Goal: Transaction & Acquisition: Obtain resource

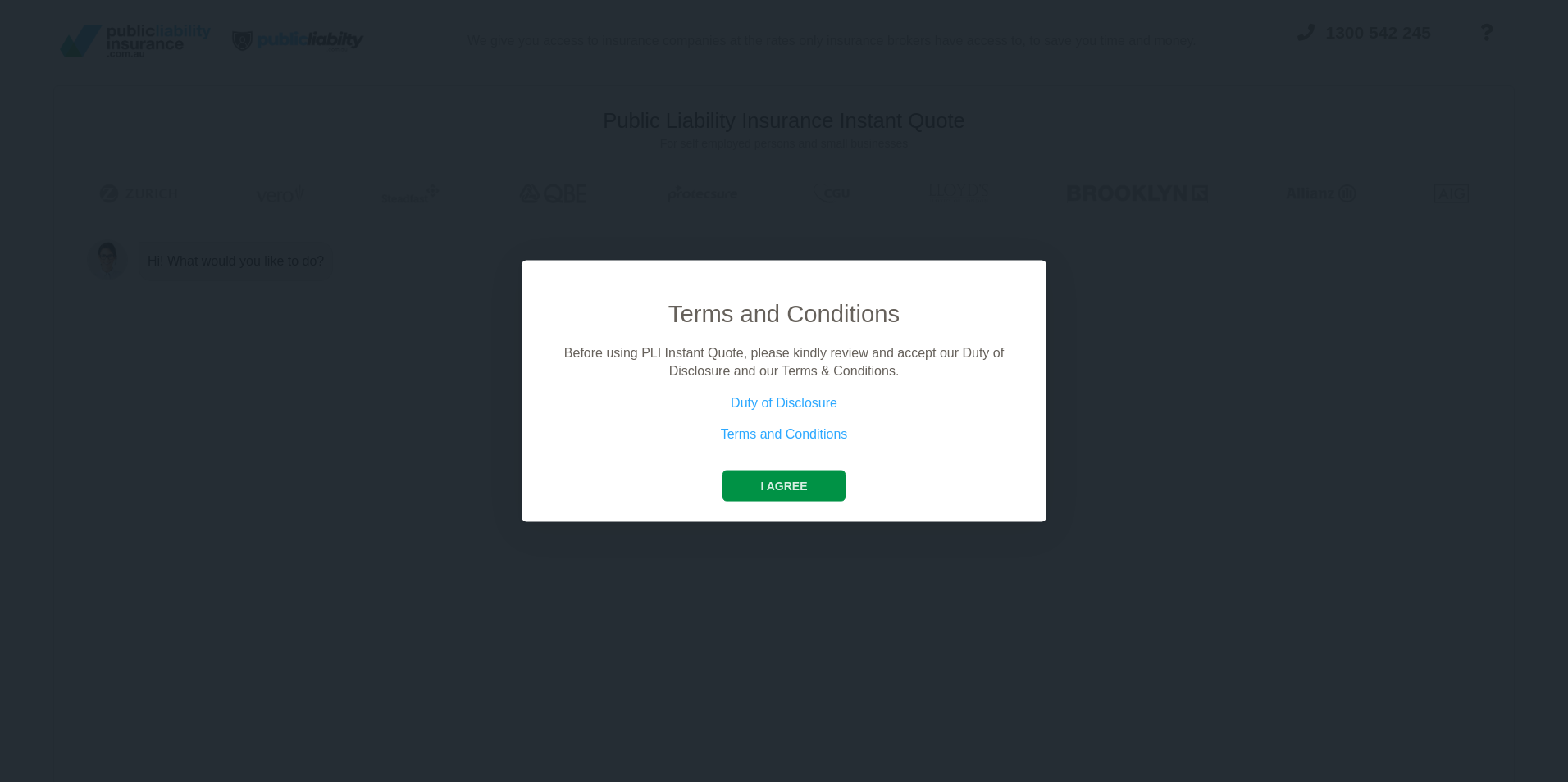
click at [785, 487] on button "I agree" at bounding box center [783, 485] width 122 height 31
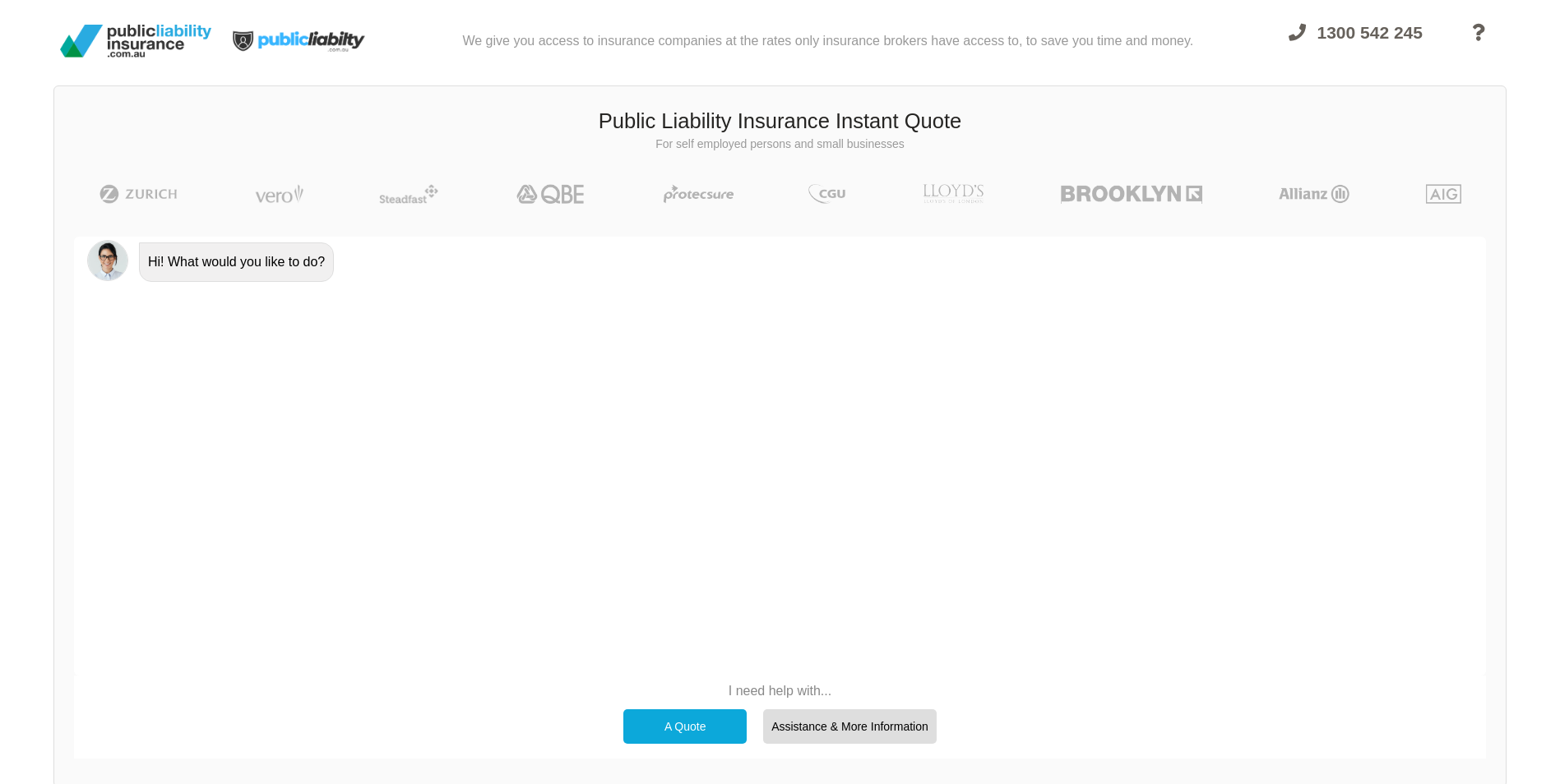
click at [694, 713] on div "A Quote" at bounding box center [685, 726] width 123 height 34
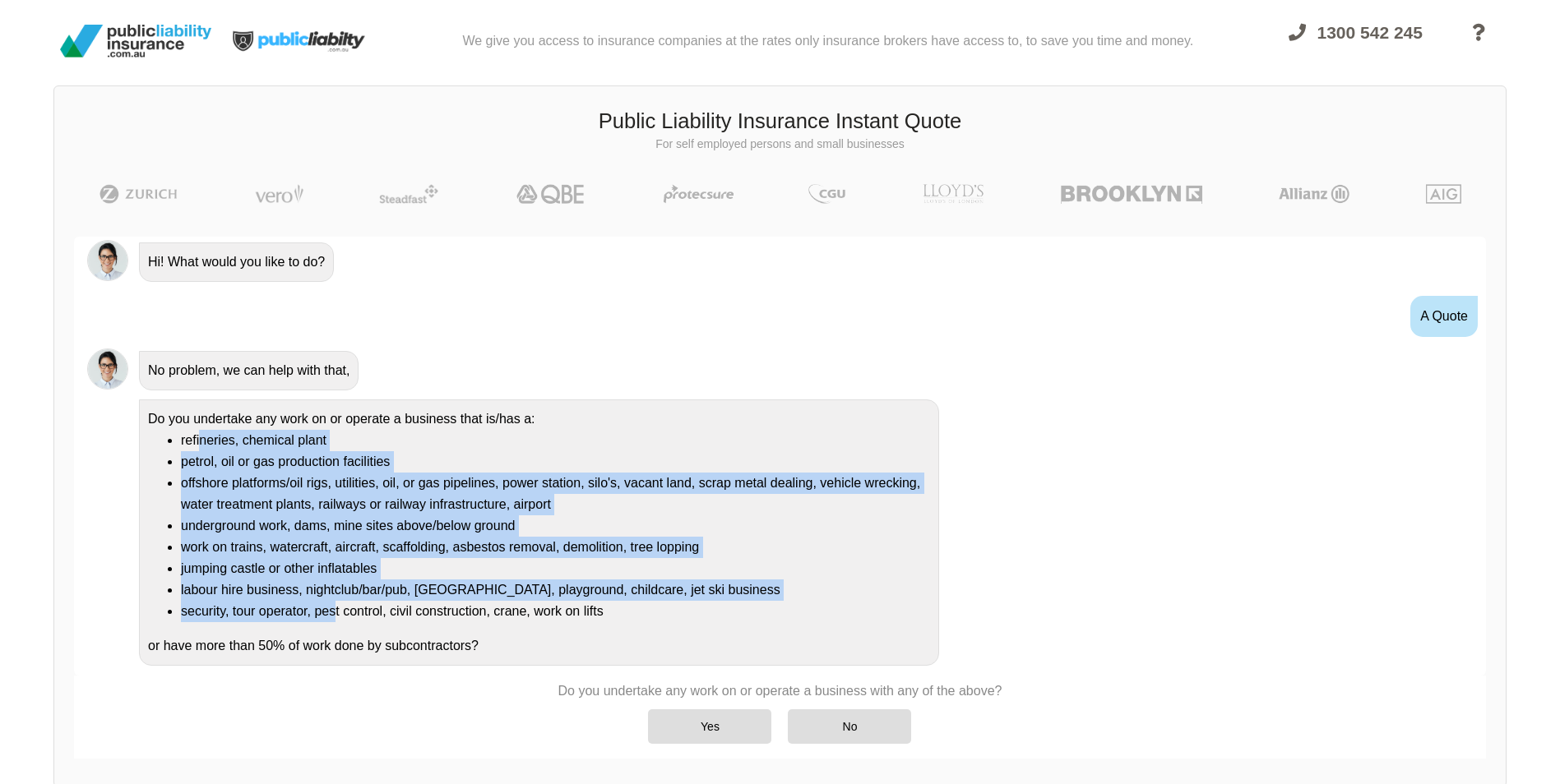
drag, startPoint x: 201, startPoint y: 432, endPoint x: 336, endPoint y: 601, distance: 216.3
click at [336, 601] on ul "refineries, chemical plant petrol, oil or gas production facilities offshore pl…" at bounding box center [539, 526] width 782 height 192
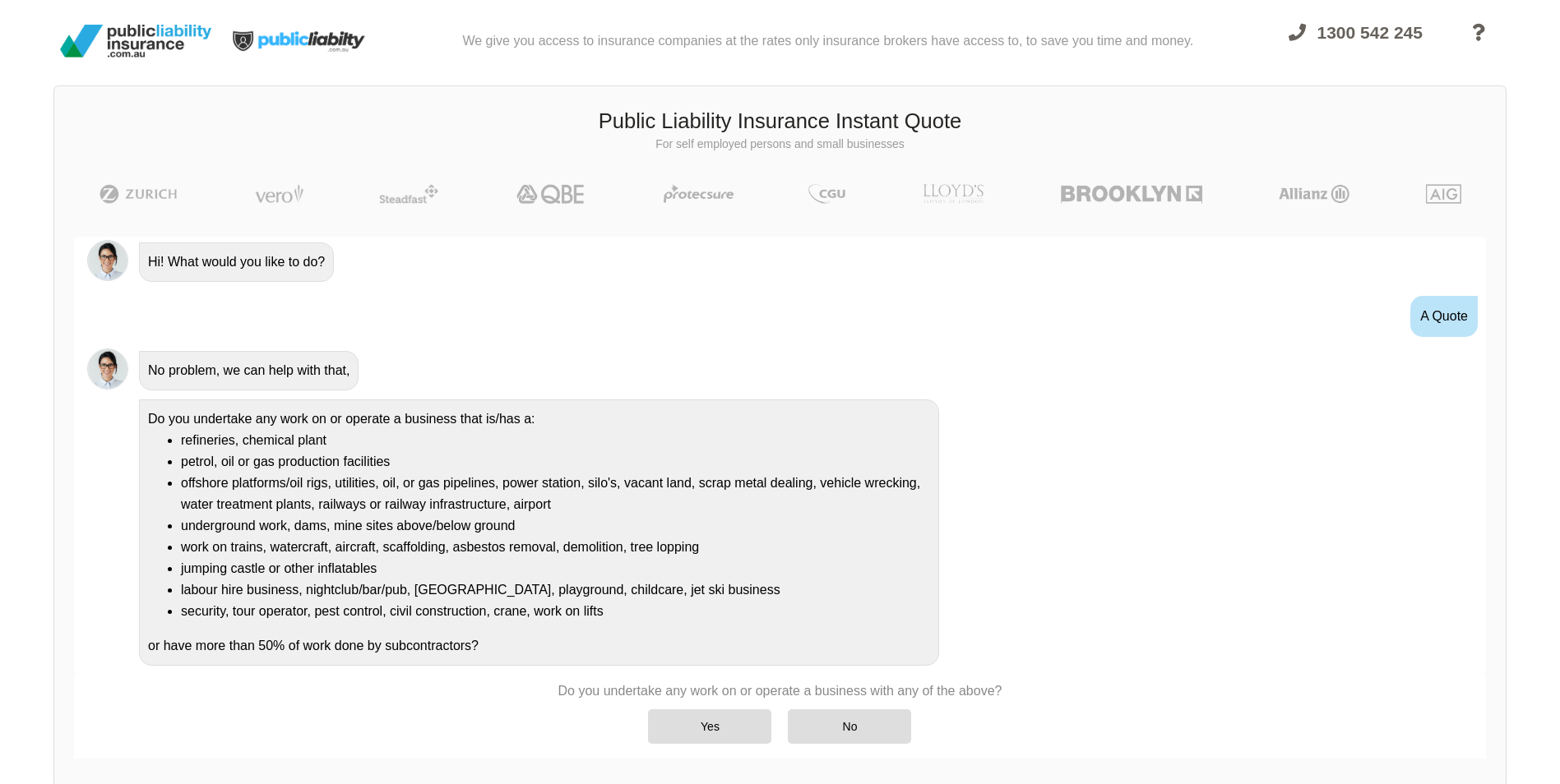
click at [596, 620] on li "security, tour operator, pest control, civil construction, crane, work on lifts" at bounding box center [555, 611] width 749 height 22
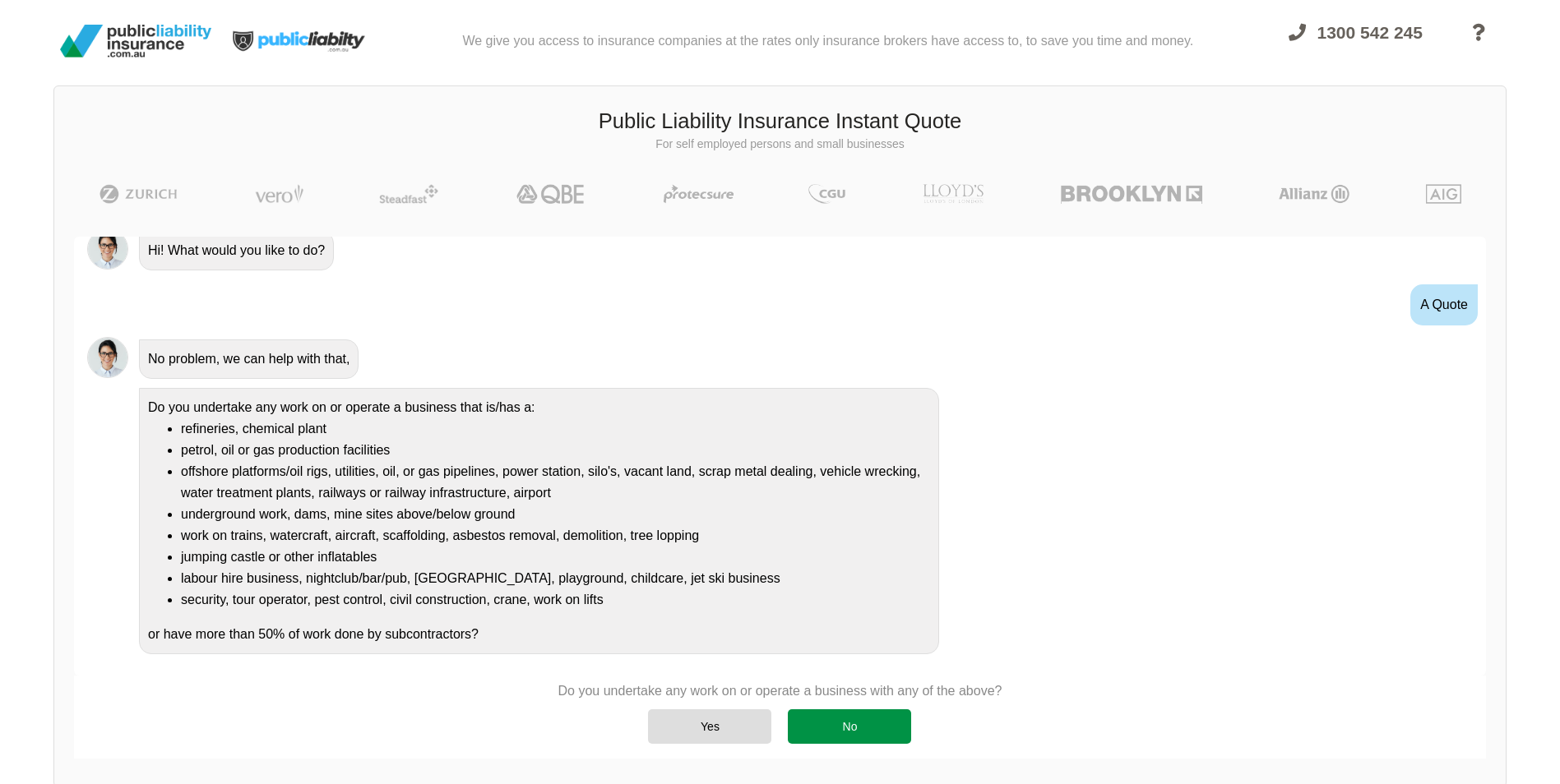
click at [842, 714] on div "No" at bounding box center [849, 726] width 123 height 34
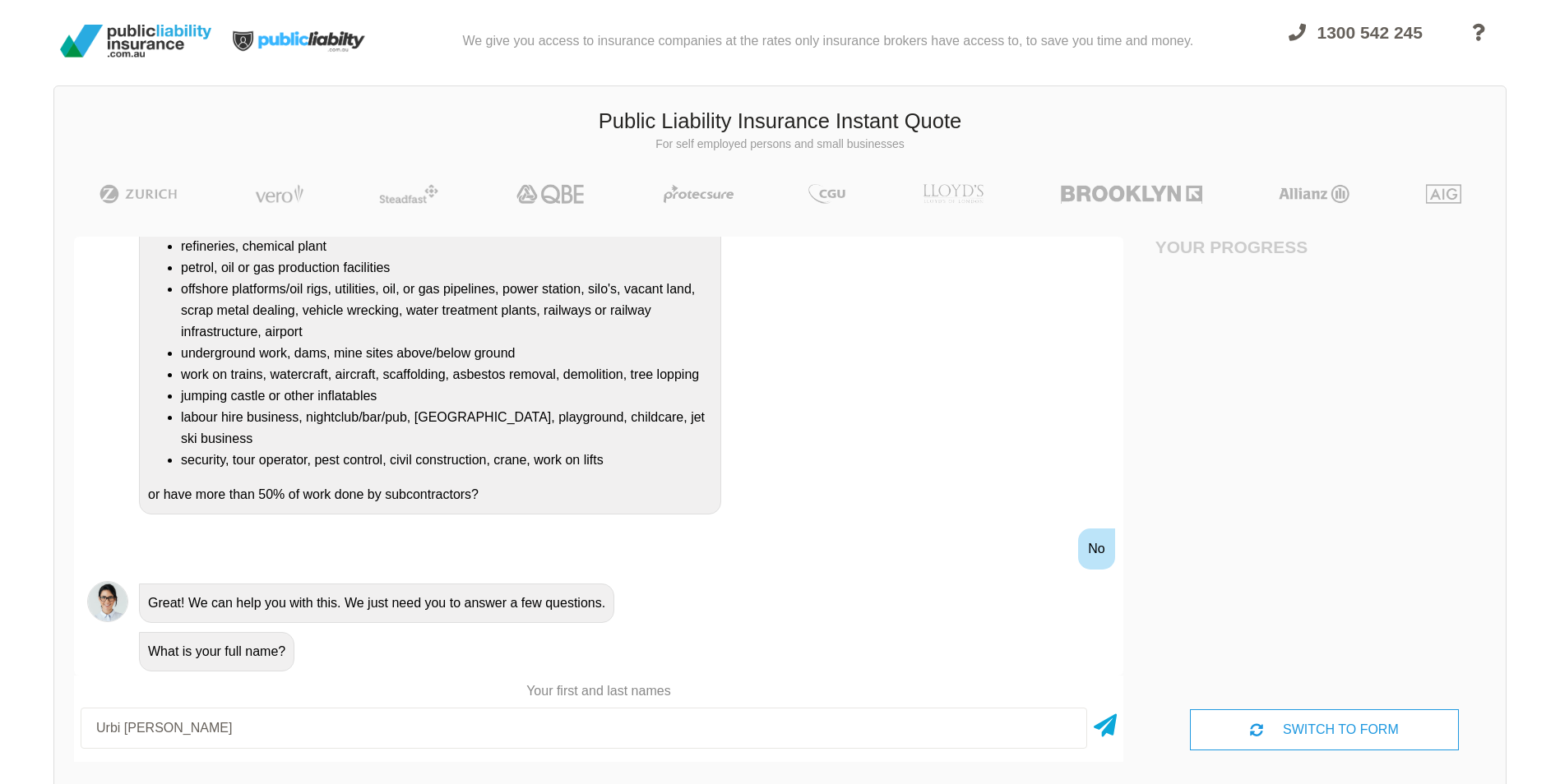
click at [149, 735] on input "Urbi [PERSON_NAME]" at bounding box center [584, 728] width 1007 height 41
type input "[PERSON_NAME]"
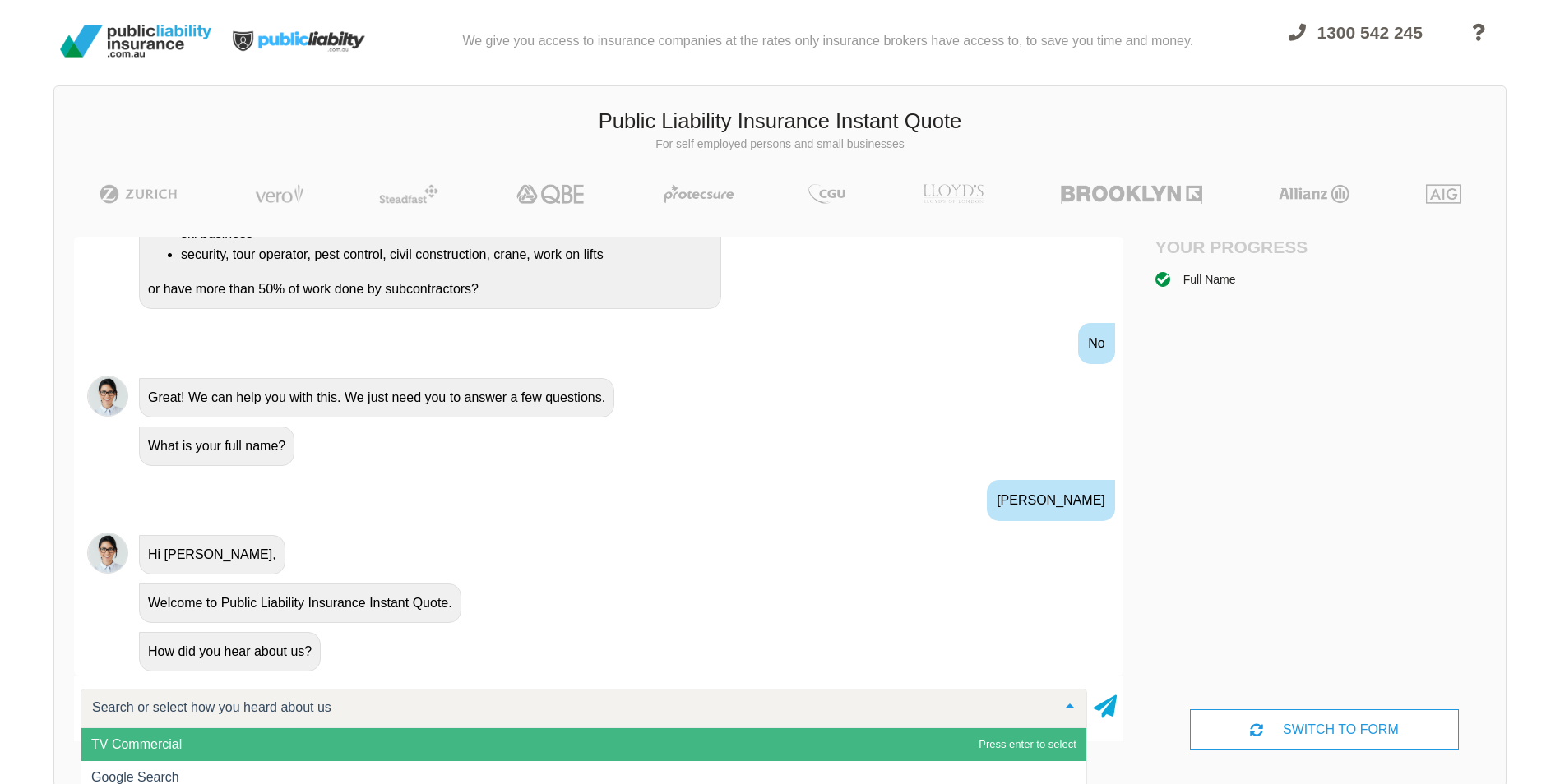
scroll to position [82, 0]
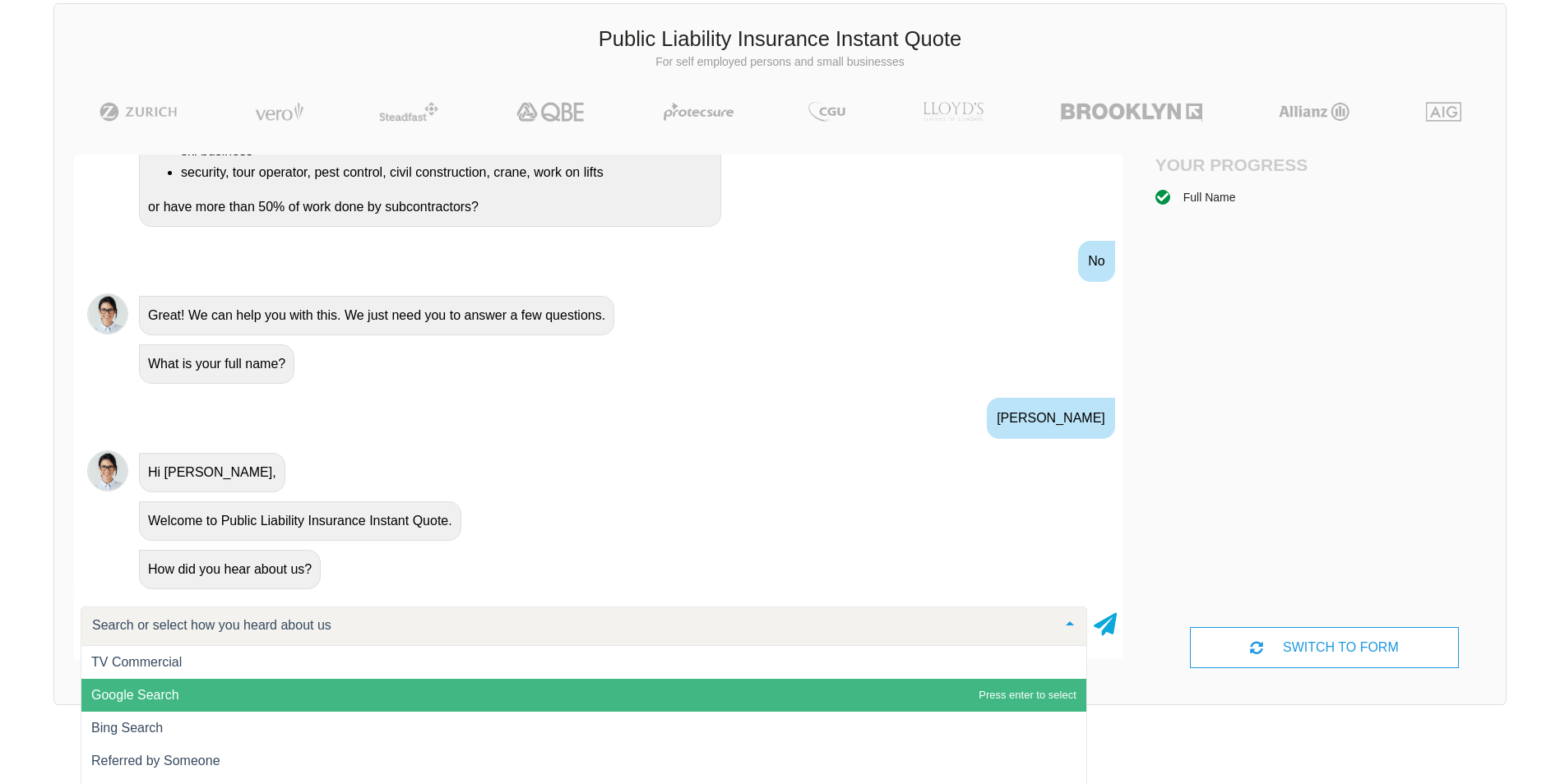
click at [138, 696] on span "Google Search" at bounding box center [135, 695] width 88 height 14
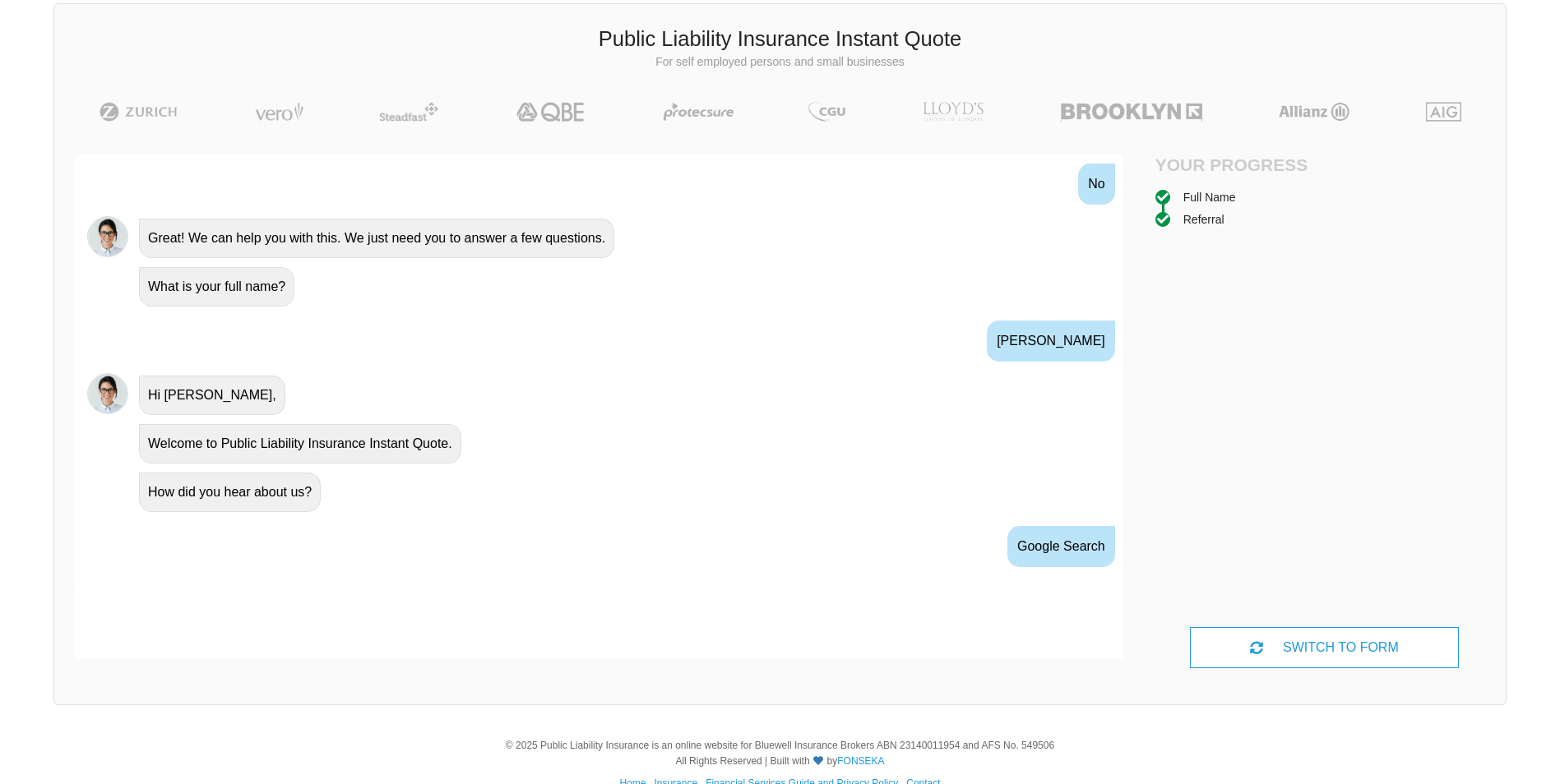
scroll to position [557, 0]
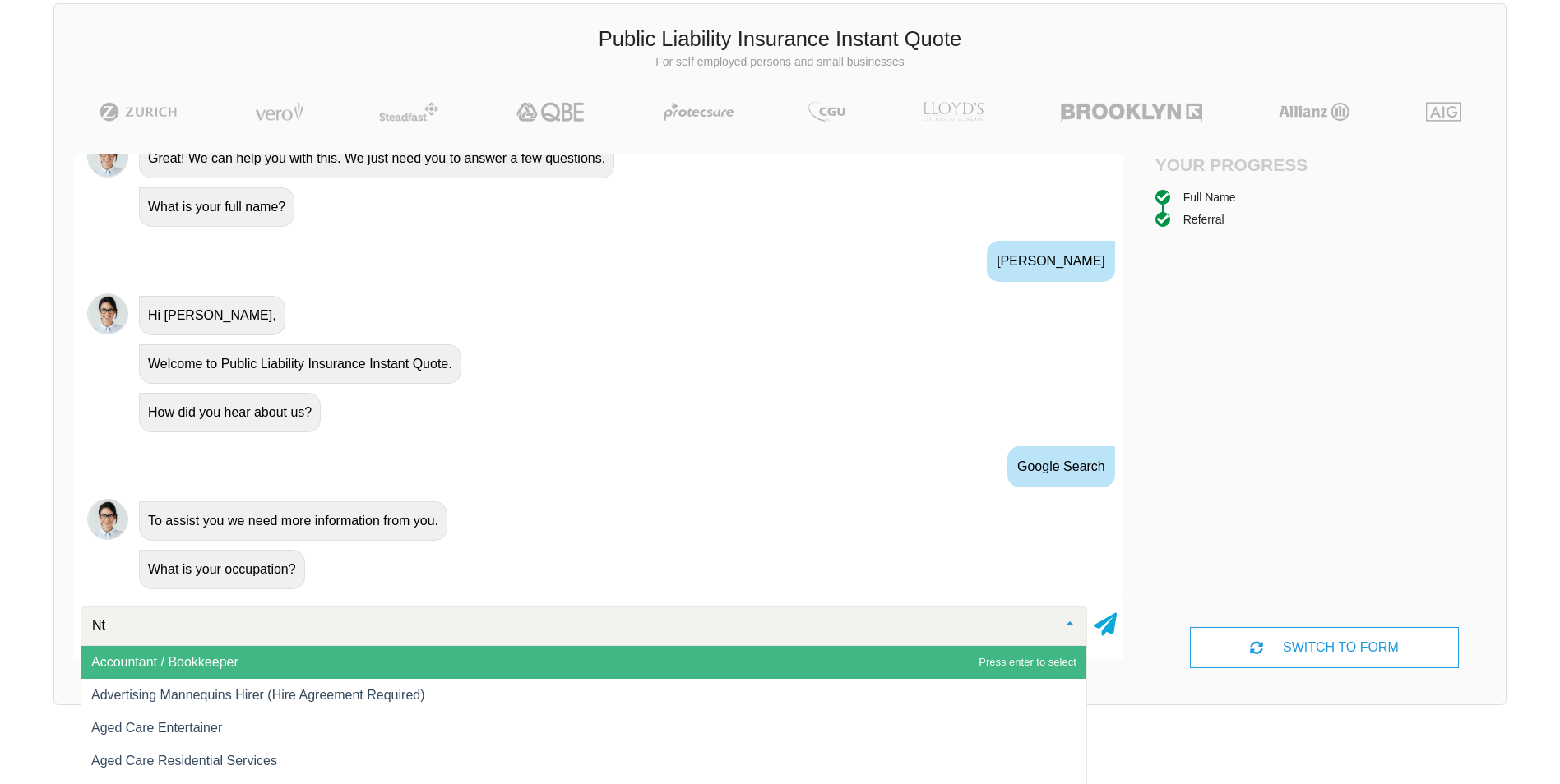
type input "N"
type input "town"
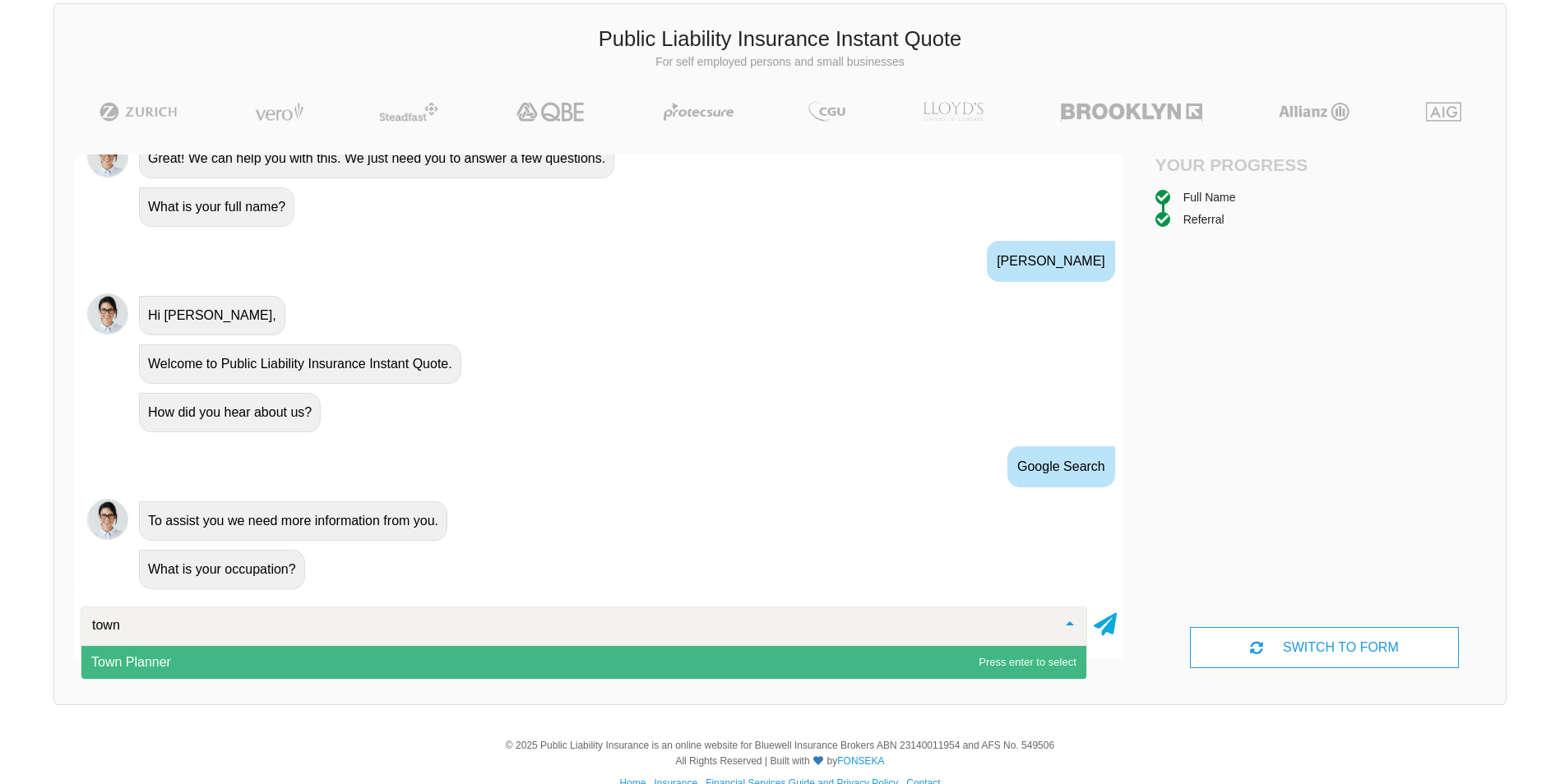
click at [417, 662] on span "Town Planner" at bounding box center [583, 662] width 1005 height 33
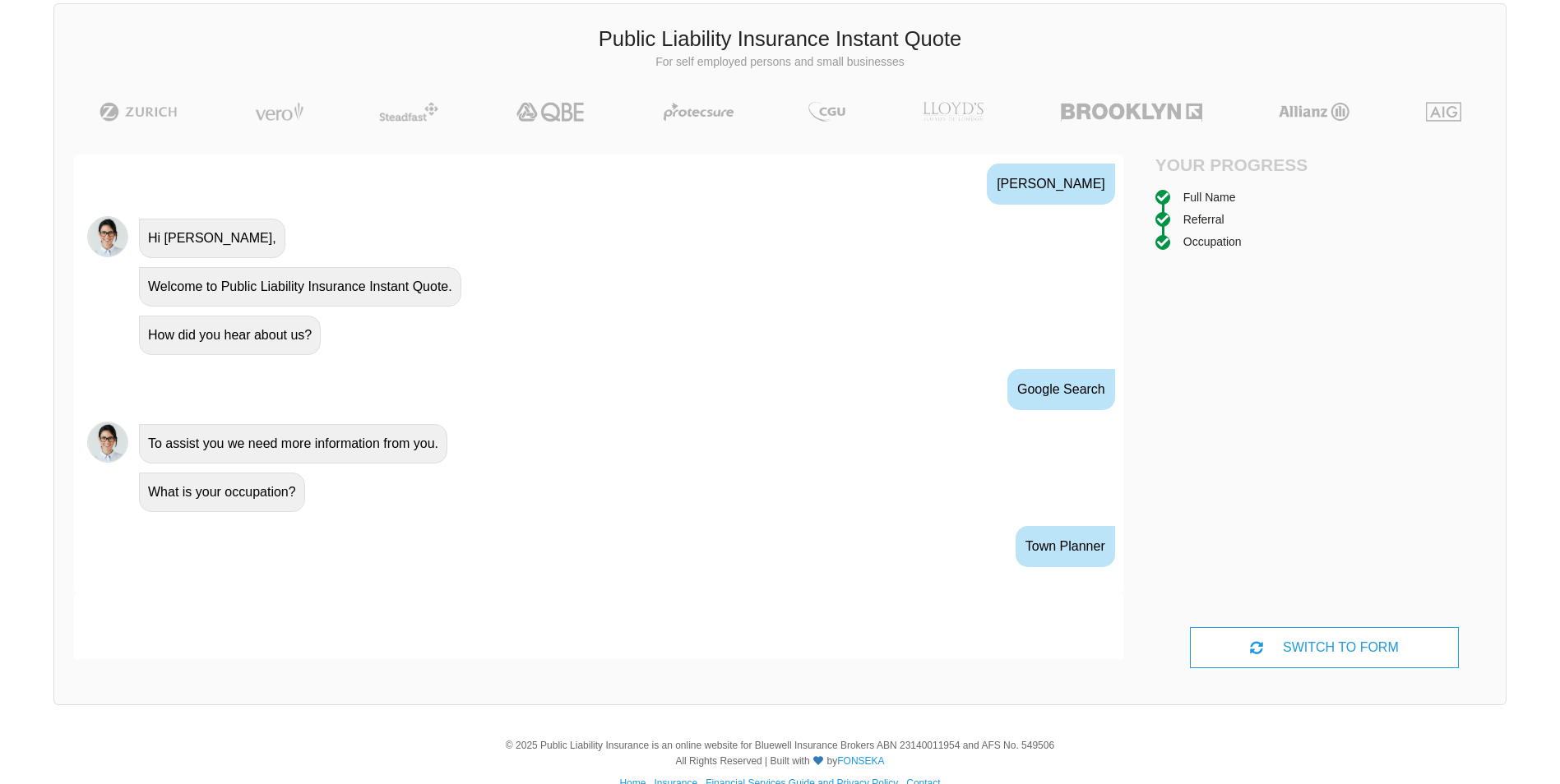
scroll to position [664, 0]
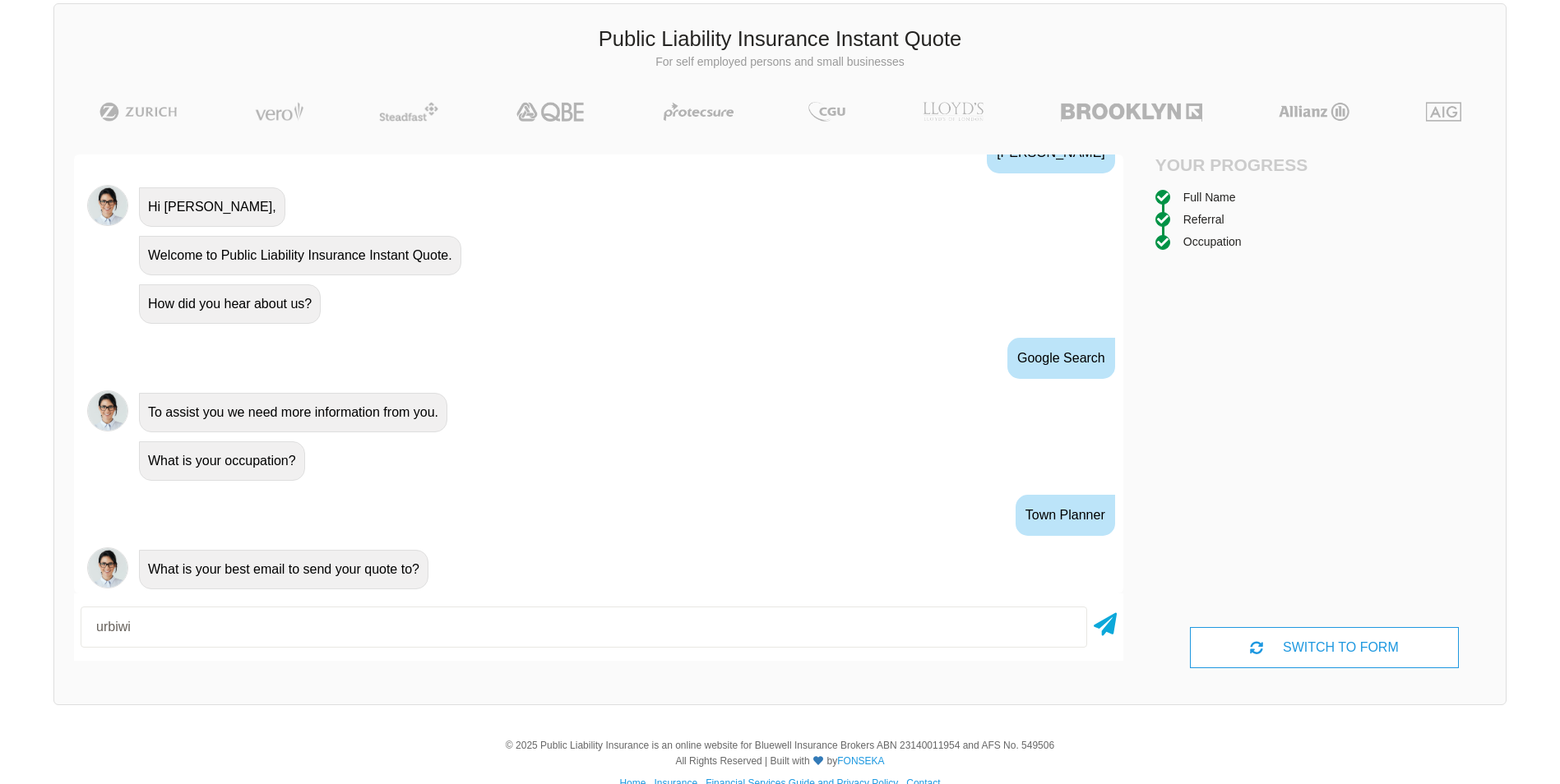
type input "[EMAIL_ADDRESS][DOMAIN_NAME]"
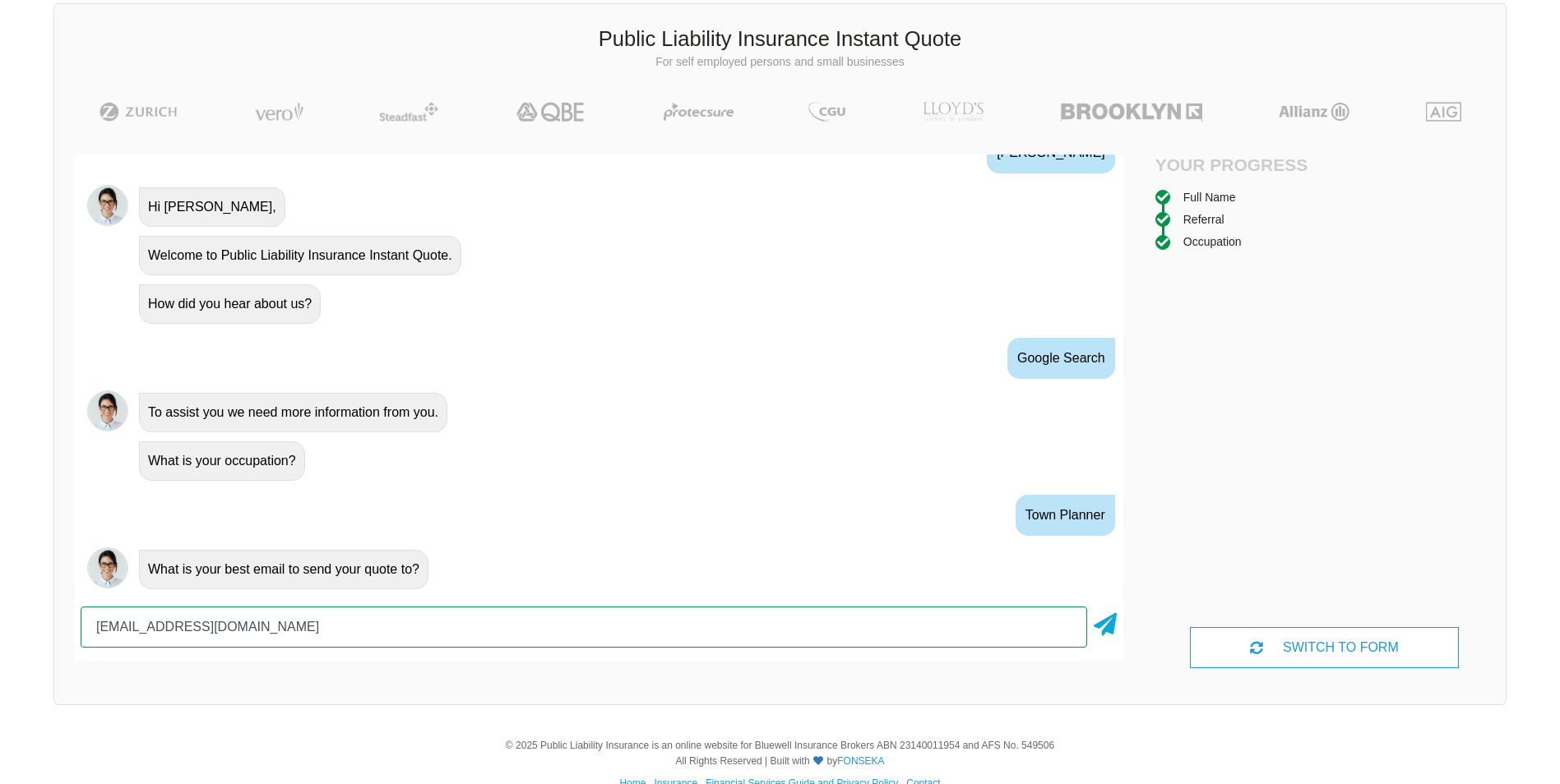
click at [300, 630] on input "[EMAIL_ADDRESS][DOMAIN_NAME]" at bounding box center [584, 628] width 1007 height 41
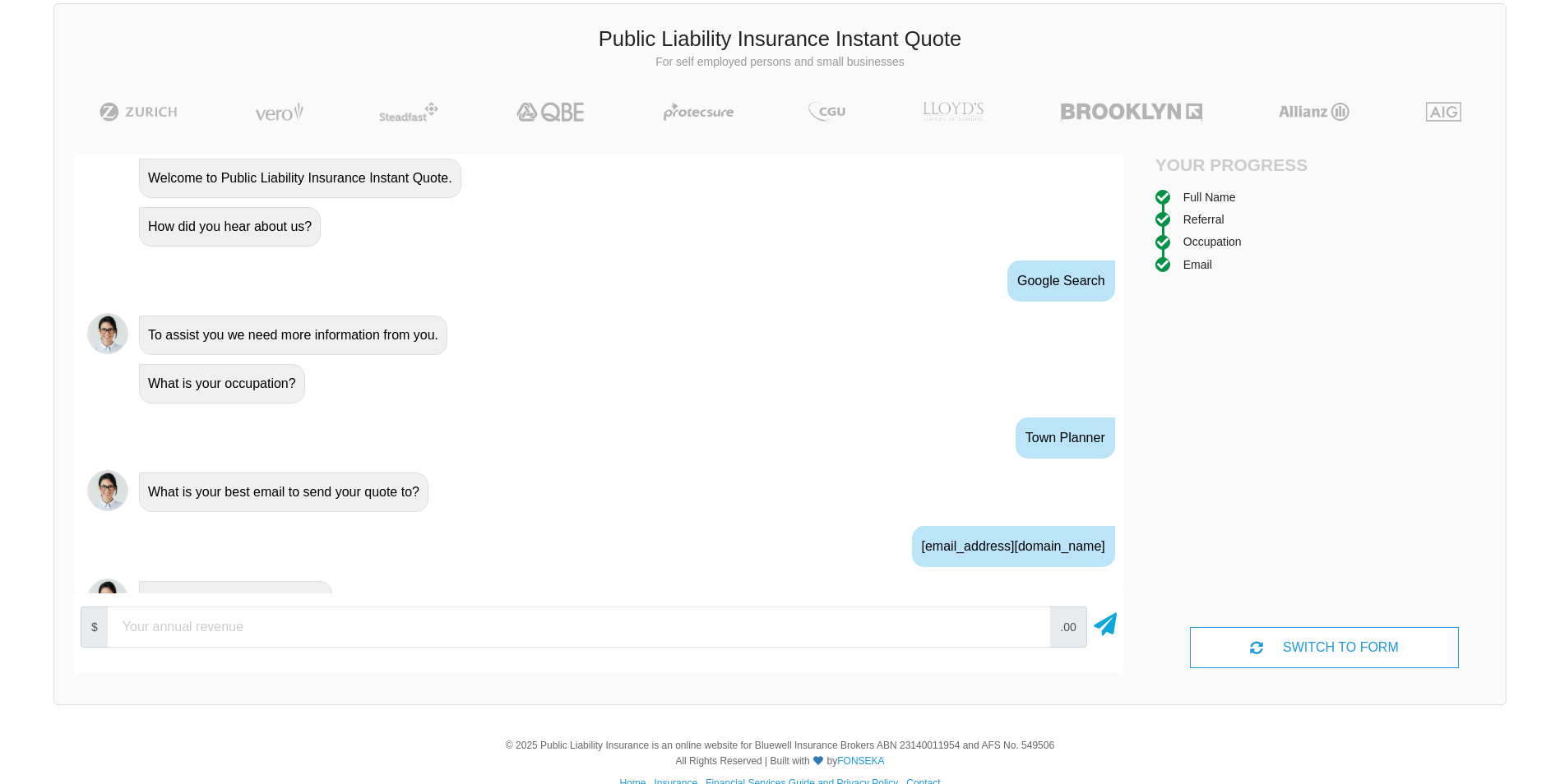
scroll to position [773, 0]
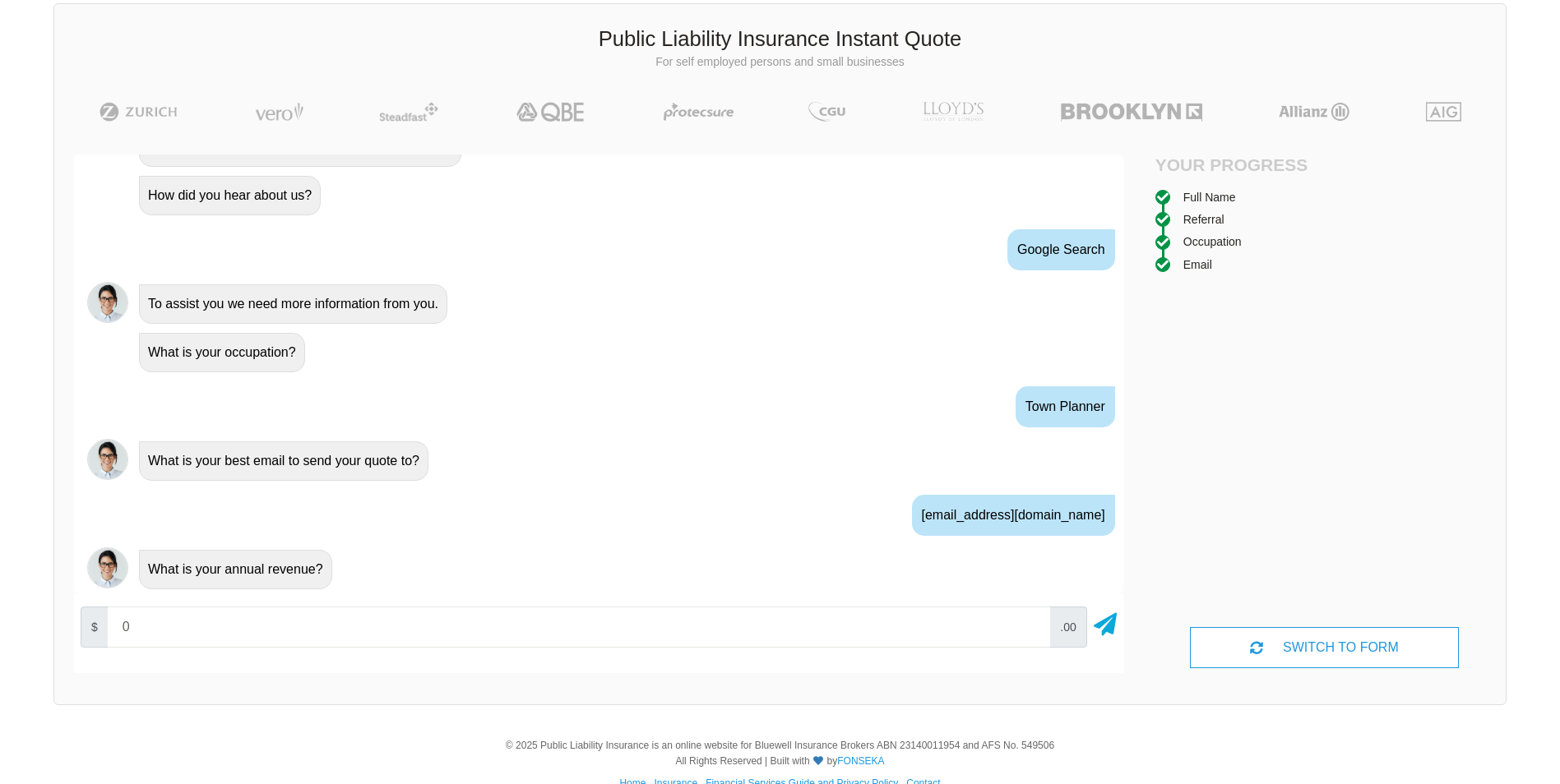
type input "0"
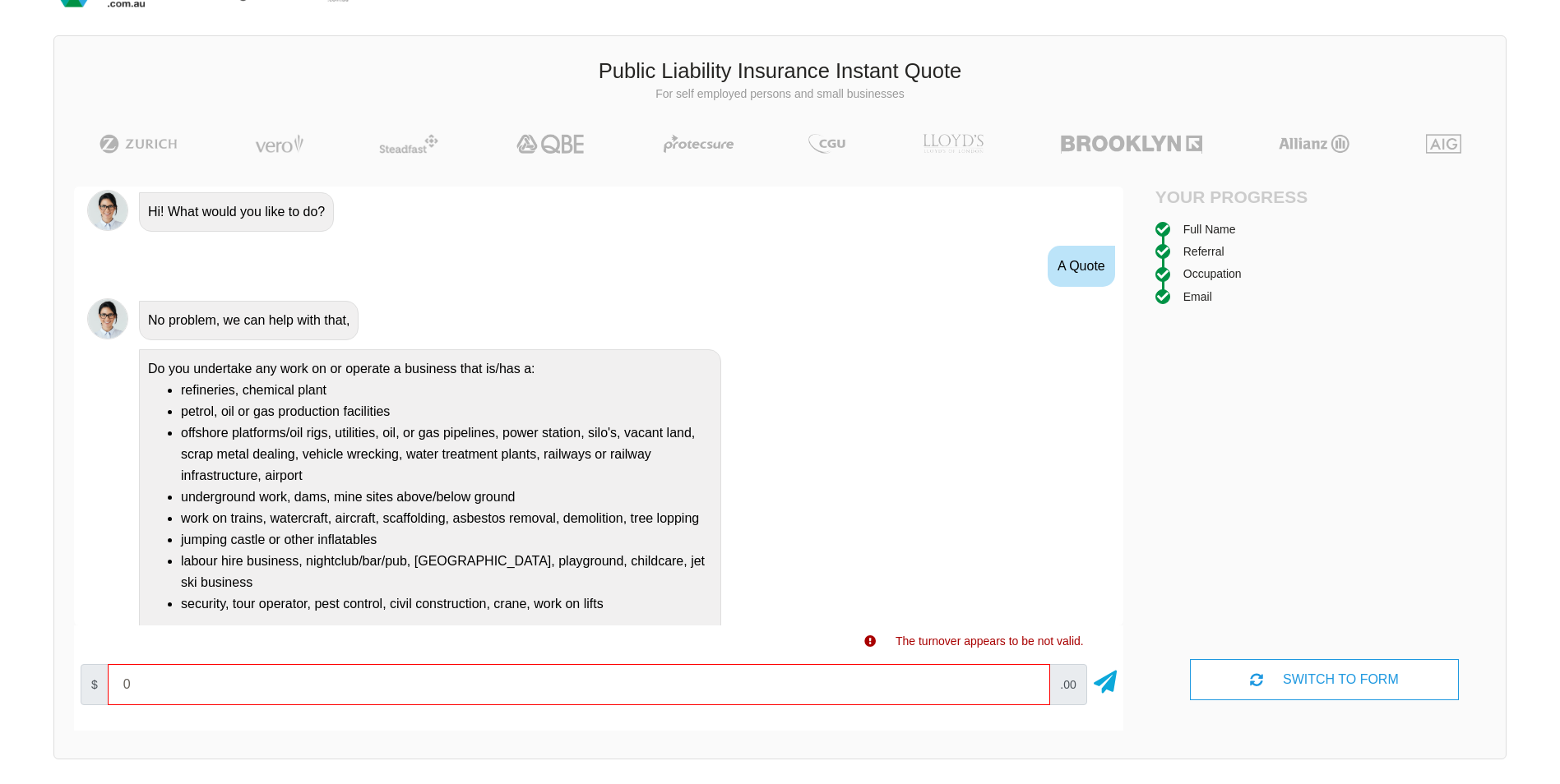
scroll to position [0, 0]
